Goal: Task Accomplishment & Management: Manage account settings

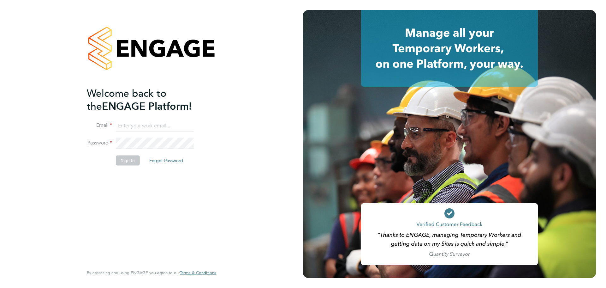
click at [187, 123] on input at bounding box center [155, 125] width 78 height 11
type input "[PERSON_NAME][EMAIL_ADDRESS][PERSON_NAME][DOMAIN_NAME]"
click at [135, 162] on button "Sign In" at bounding box center [128, 160] width 24 height 10
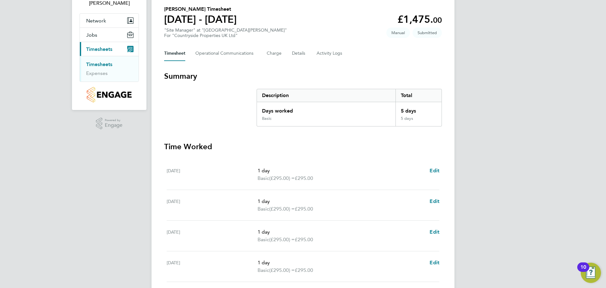
scroll to position [16, 0]
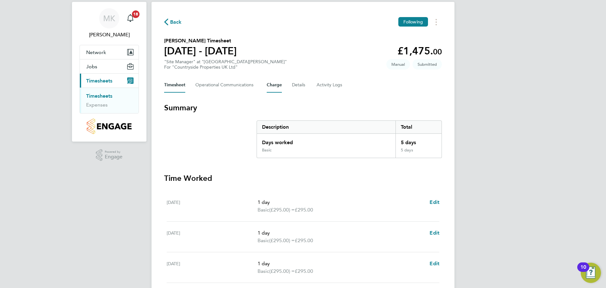
click at [277, 87] on button "Charge" at bounding box center [274, 84] width 15 height 15
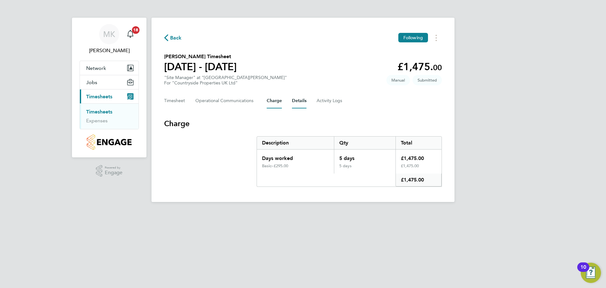
click at [296, 103] on button "Details" at bounding box center [299, 100] width 15 height 15
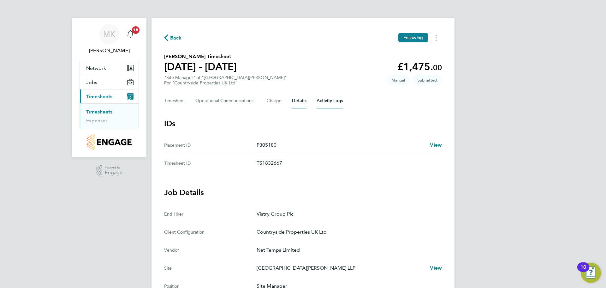
click at [327, 102] on Logs-tab "Activity Logs" at bounding box center [330, 100] width 27 height 15
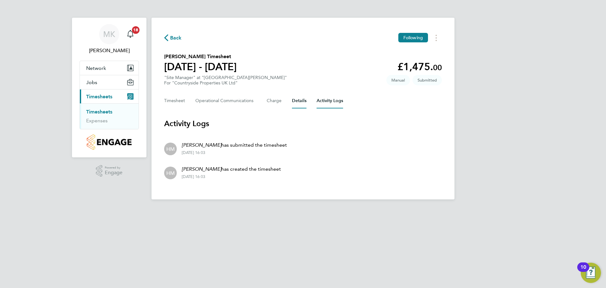
click at [293, 104] on button "Details" at bounding box center [299, 100] width 15 height 15
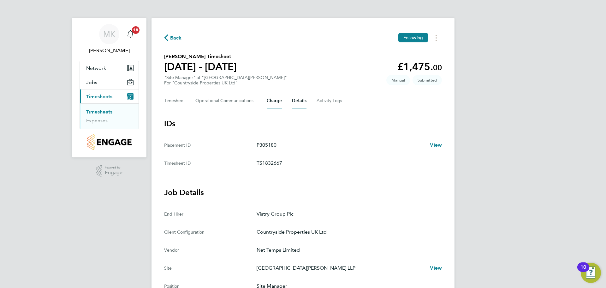
click at [279, 104] on button "Charge" at bounding box center [274, 100] width 15 height 15
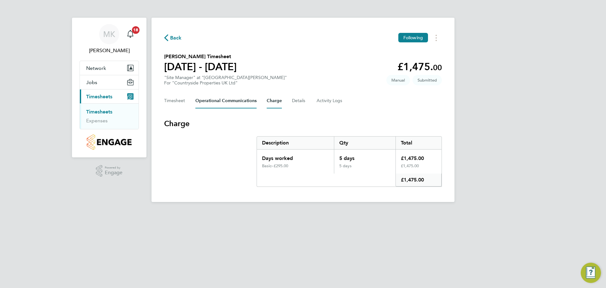
click at [224, 104] on Communications-tab "Operational Communications" at bounding box center [225, 100] width 61 height 15
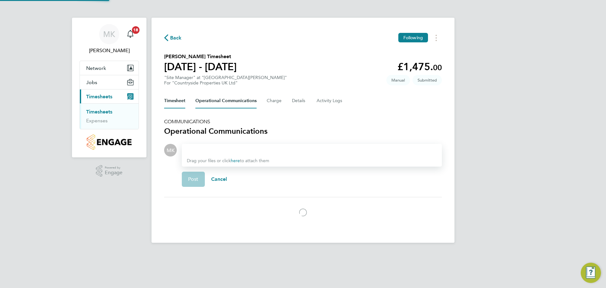
click at [174, 105] on button "Timesheet" at bounding box center [174, 100] width 21 height 15
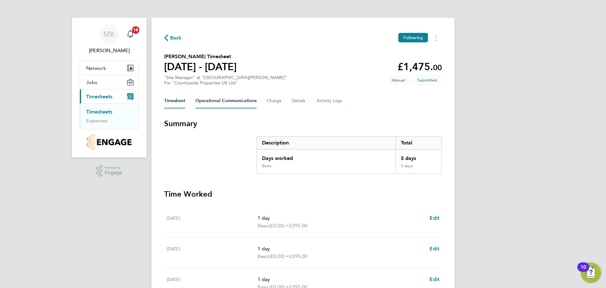
click at [210, 103] on Communications-tab "Operational Communications" at bounding box center [225, 100] width 61 height 15
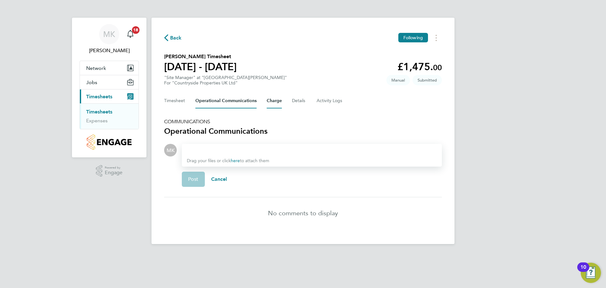
click at [273, 104] on button "Charge" at bounding box center [274, 100] width 15 height 15
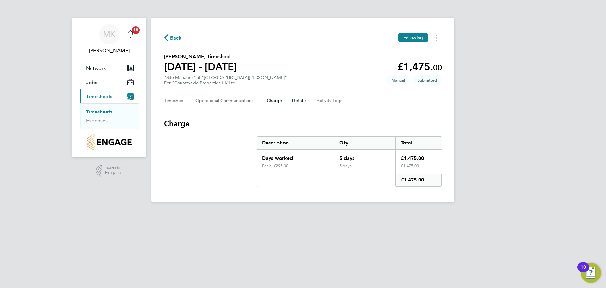
click at [303, 107] on button "Details" at bounding box center [299, 100] width 15 height 15
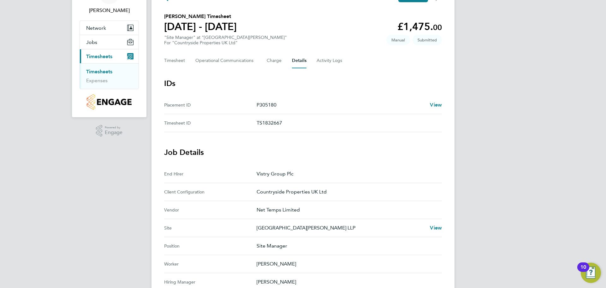
scroll to position [38, 0]
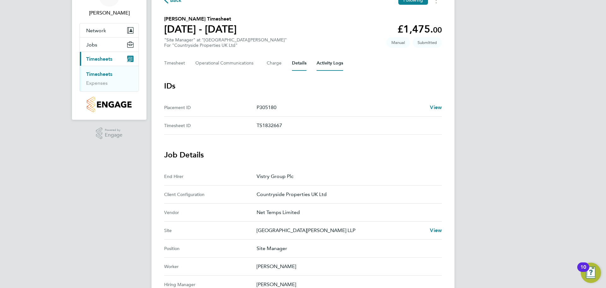
click at [337, 63] on Logs-tab "Activity Logs" at bounding box center [330, 63] width 27 height 15
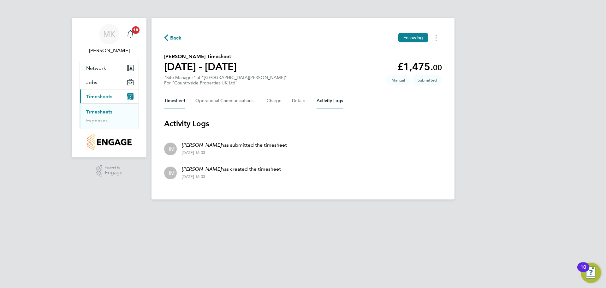
click at [178, 102] on button "Timesheet" at bounding box center [174, 100] width 21 height 15
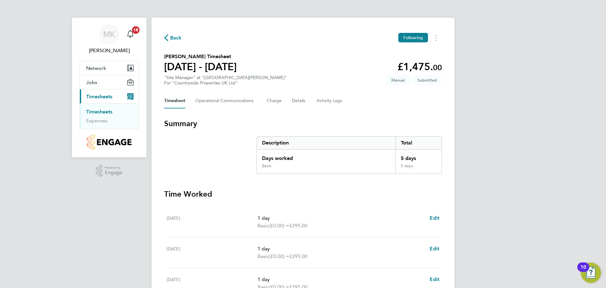
click at [179, 39] on span "Back" at bounding box center [176, 38] width 12 height 8
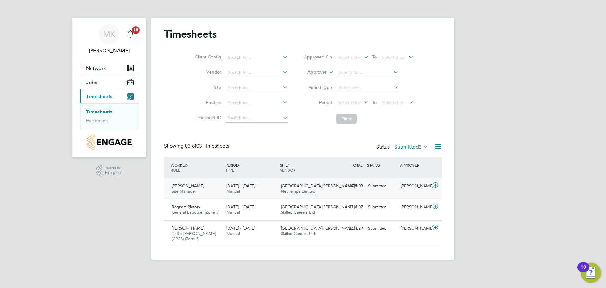
click at [379, 191] on div "Matthew Lunn Site Manager 22 - 28 Sep 2025 22 - 28 Sep 2025 Manual Brookmill Me…" at bounding box center [303, 188] width 278 height 21
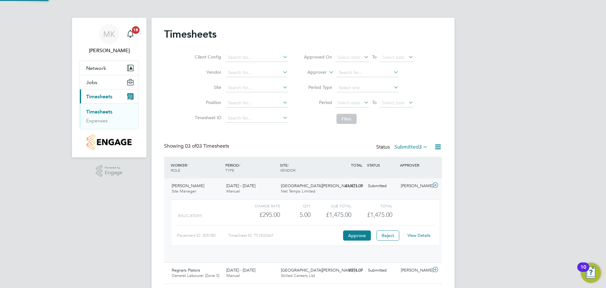
scroll to position [11, 62]
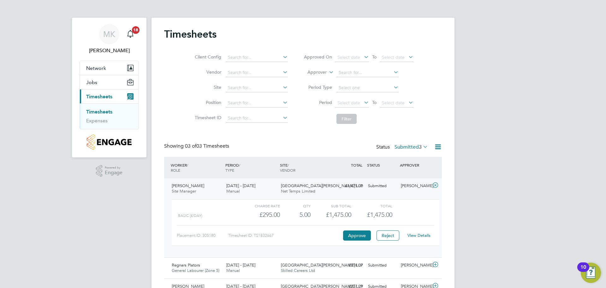
click at [426, 233] on link "View Details" at bounding box center [418, 234] width 23 height 5
click at [360, 238] on button "Approve" at bounding box center [357, 235] width 28 height 10
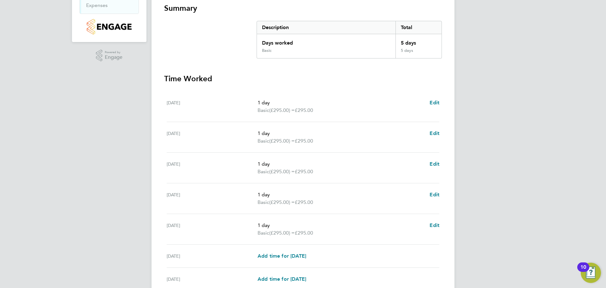
scroll to position [126, 0]
